Goal: Information Seeking & Learning: Understand process/instructions

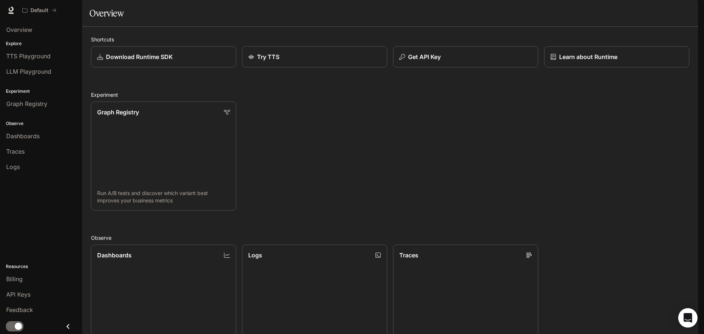
click at [685, 313] on div "Open Intercom Messenger" at bounding box center [687, 317] width 19 height 19
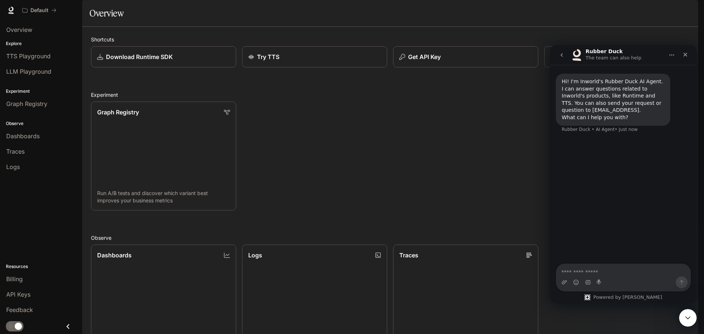
click at [484, 196] on div "Graph Registry Run A/B tests and discover which variant best improves your busi…" at bounding box center [387, 153] width 604 height 115
click at [683, 56] on icon "Close" at bounding box center [685, 55] width 6 height 6
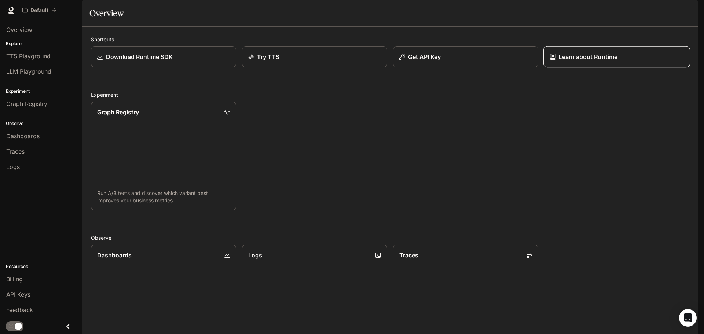
click at [582, 68] on link "Learn about Runtime" at bounding box center [616, 57] width 147 height 22
